Goal: Task Accomplishment & Management: Manage account settings

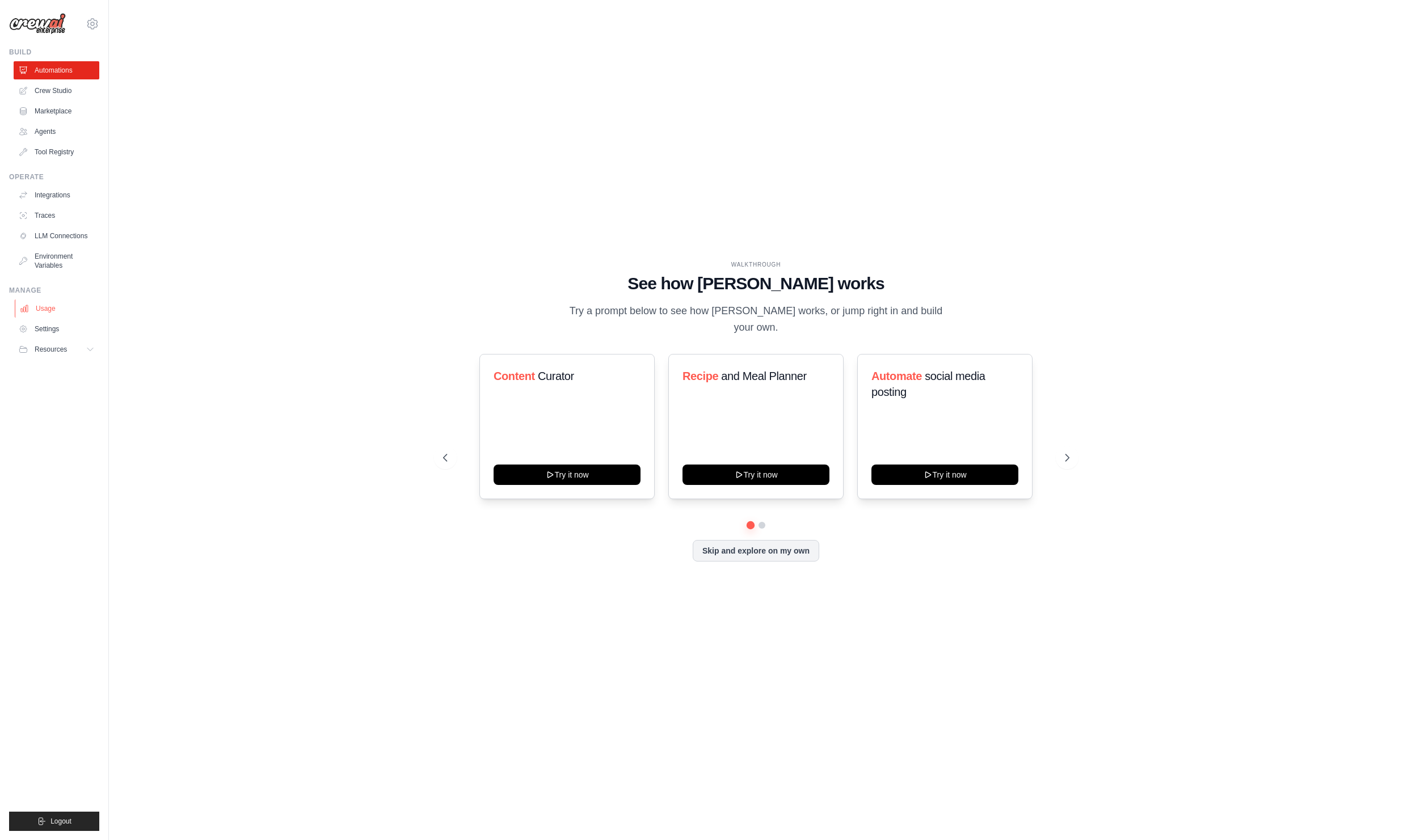
click at [54, 306] on link "Usage" at bounding box center [57, 308] width 85 height 18
click at [67, 304] on link "Usage" at bounding box center [57, 308] width 85 height 18
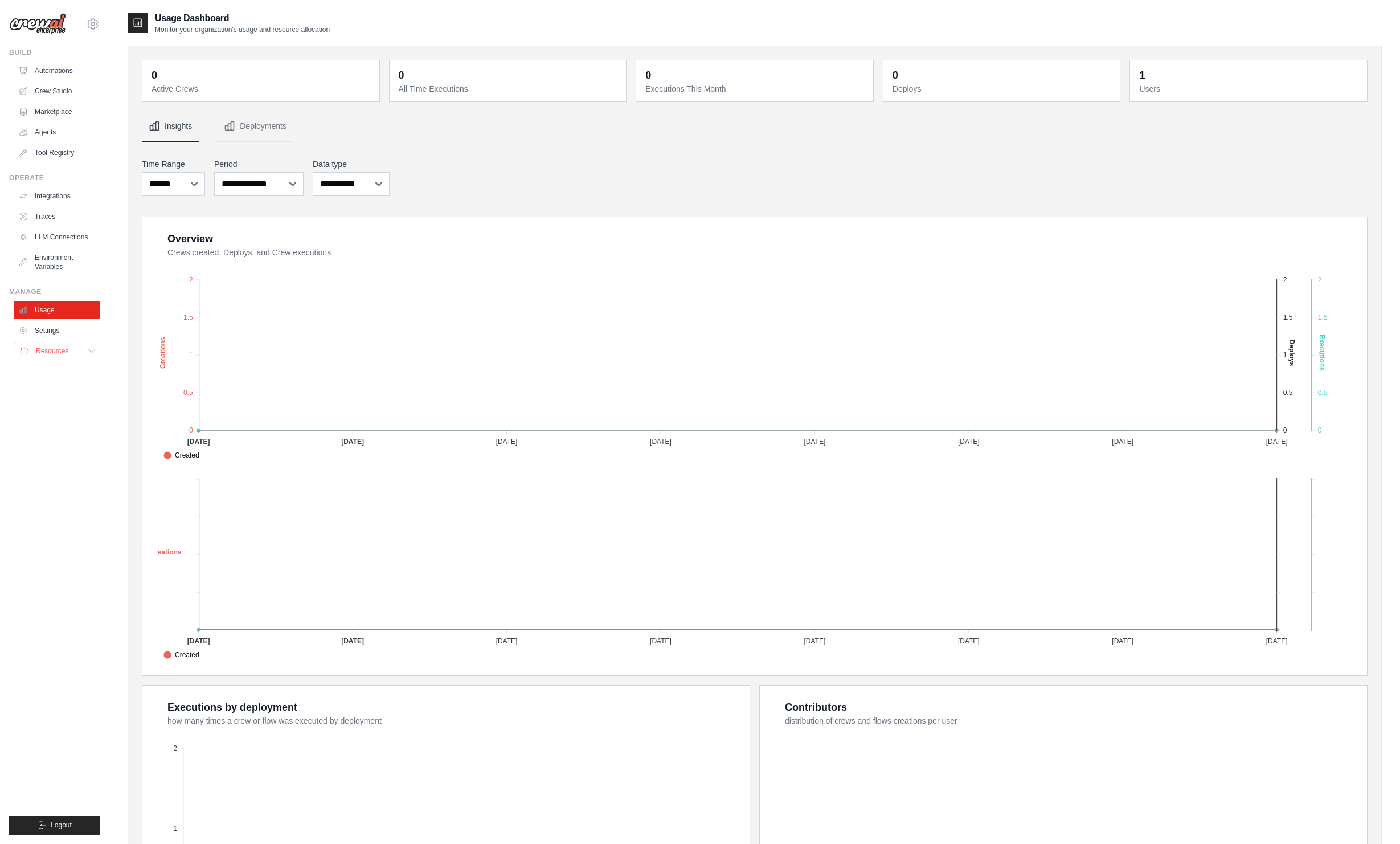
click at [82, 358] on button "Resources" at bounding box center [58, 351] width 86 height 18
click at [91, 17] on div "[EMAIL_ADDRESS][DOMAIN_NAME] Settings" at bounding box center [54, 18] width 91 height 37
click at [93, 22] on icon at bounding box center [93, 24] width 4 height 4
click at [93, 22] on icon at bounding box center [92, 23] width 13 height 13
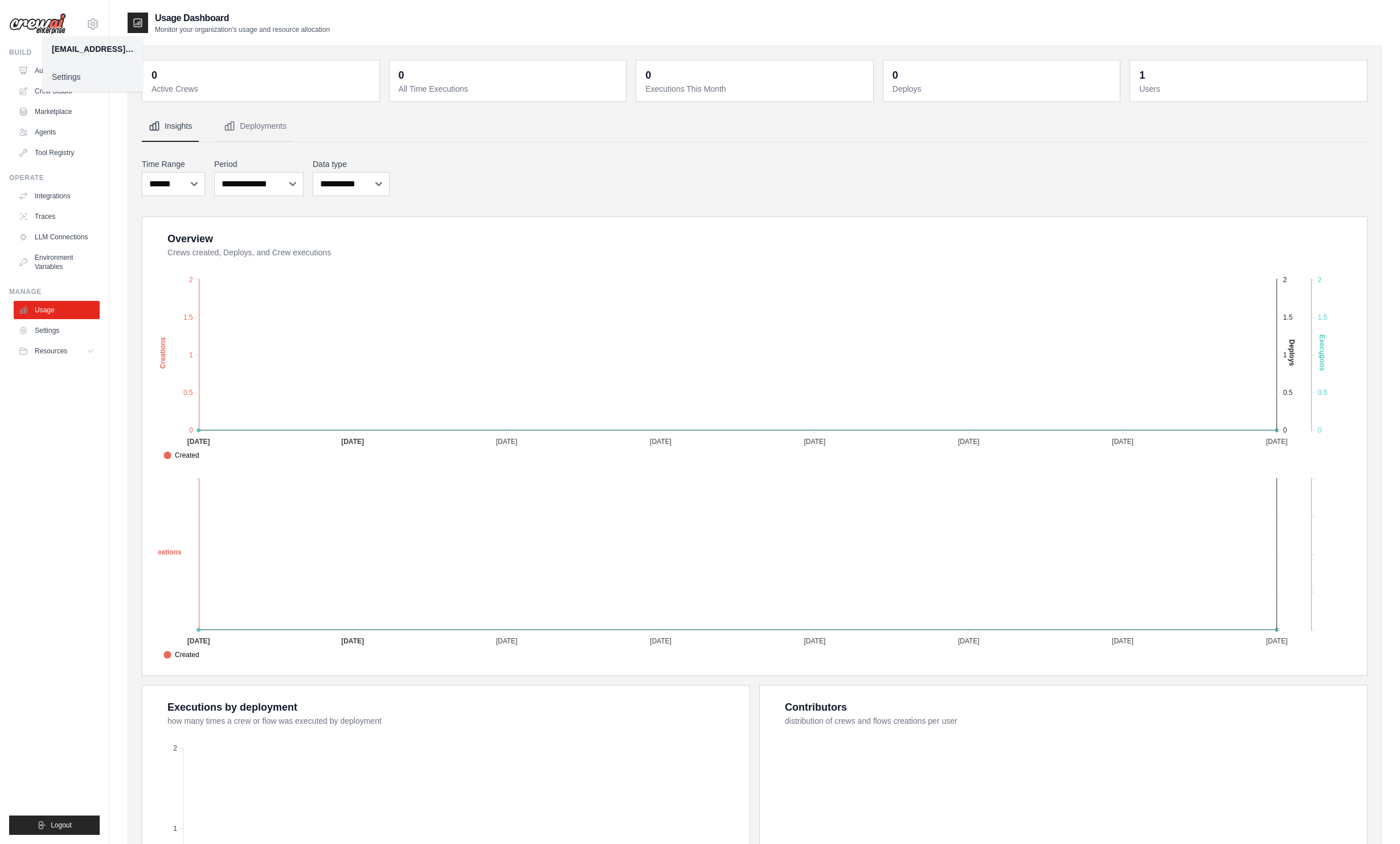
click at [74, 75] on link "Settings" at bounding box center [93, 77] width 100 height 20
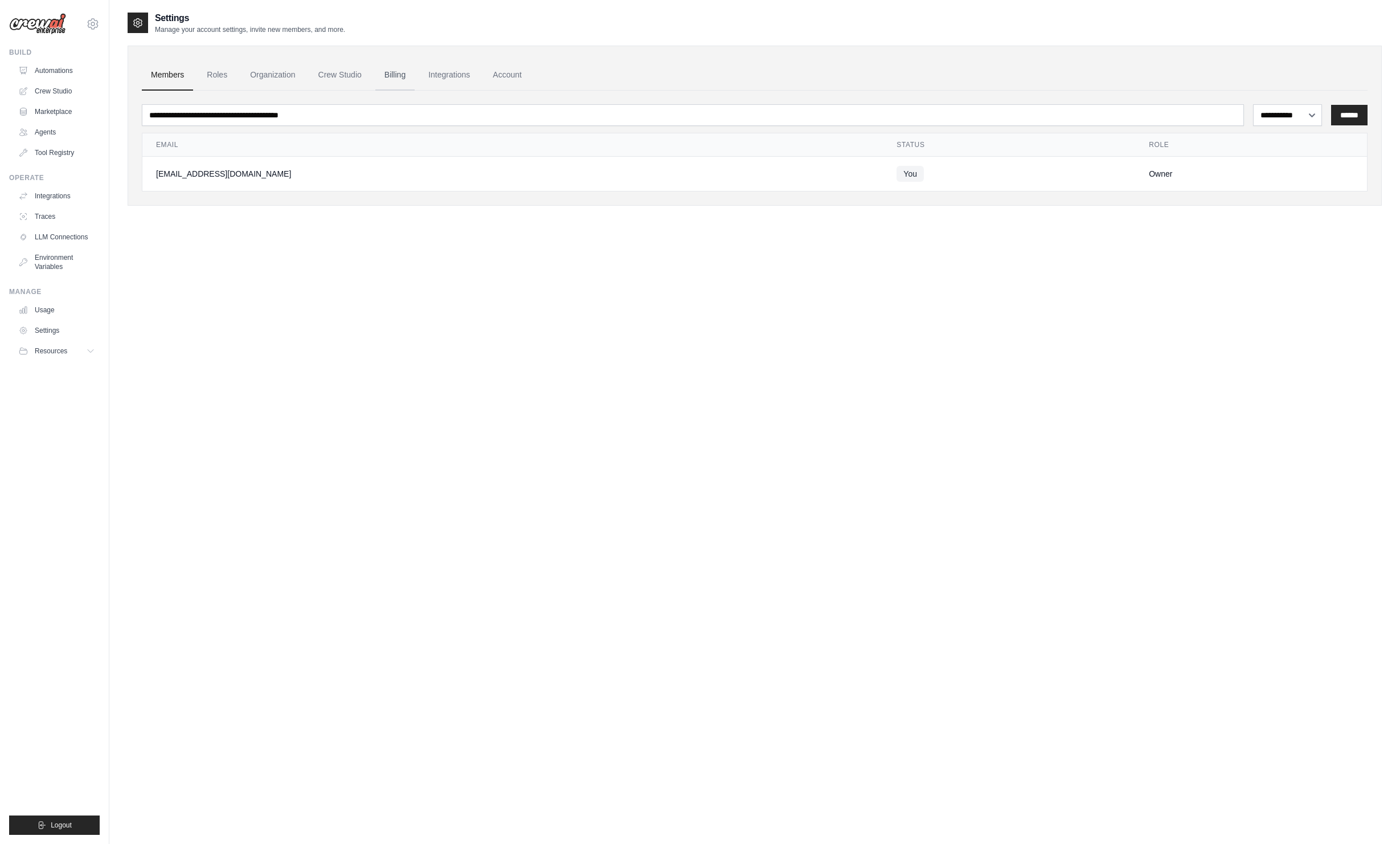
click at [400, 78] on link "Billing" at bounding box center [395, 75] width 39 height 31
